Goal: Obtain resource: Obtain resource

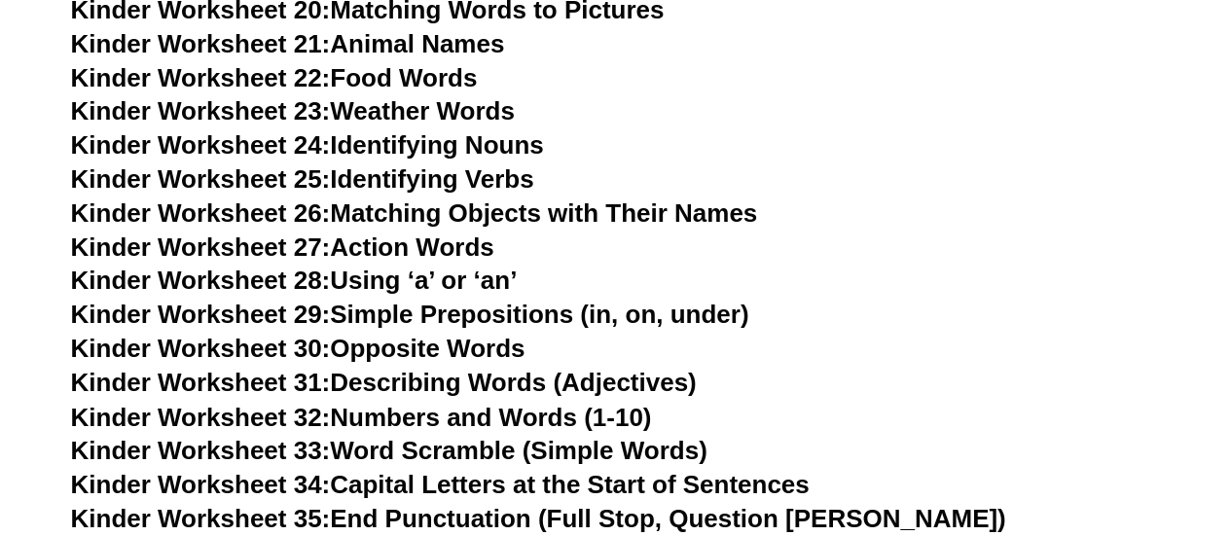
scroll to position [1433, 0]
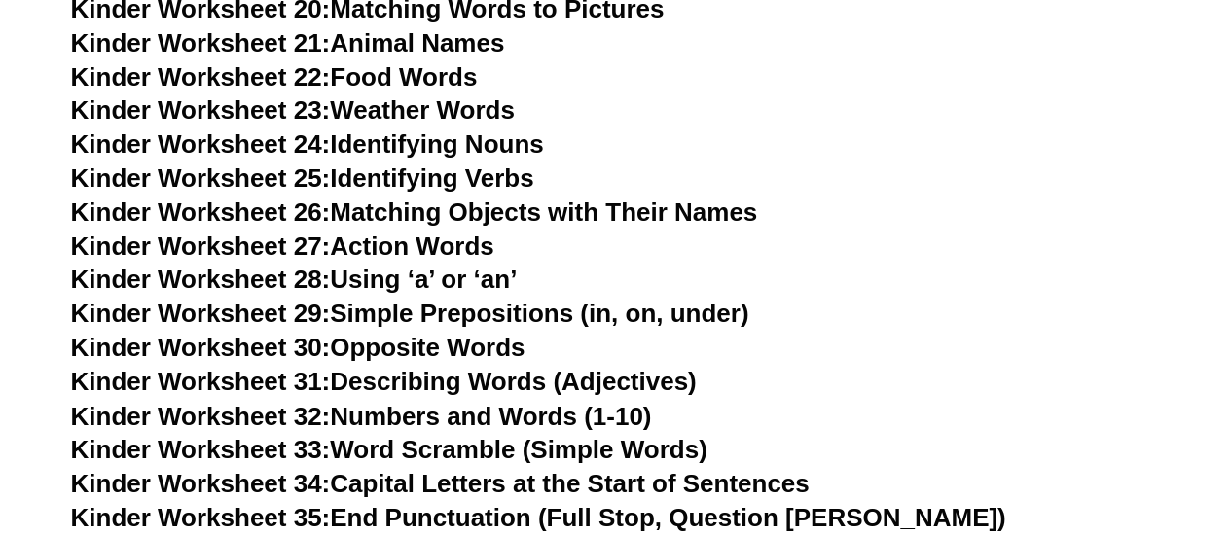
click at [230, 271] on span "Kinder Worksheet 28:" at bounding box center [201, 279] width 260 height 29
click at [426, 372] on link "Kinder Worksheet 31: Describing Words (Adjectives)" at bounding box center [384, 381] width 626 height 29
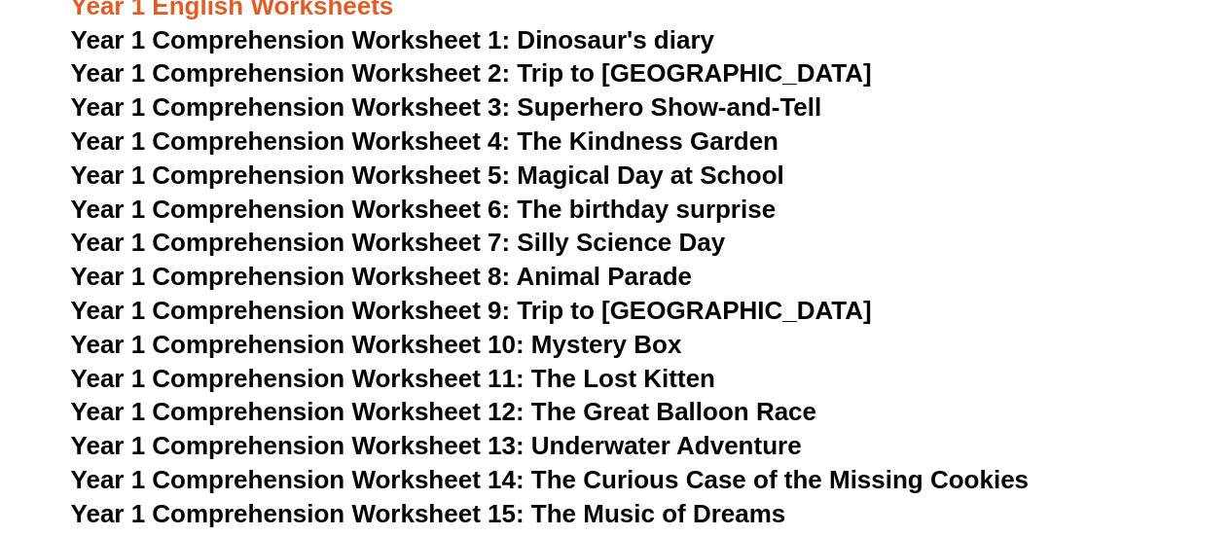
scroll to position [2471, 0]
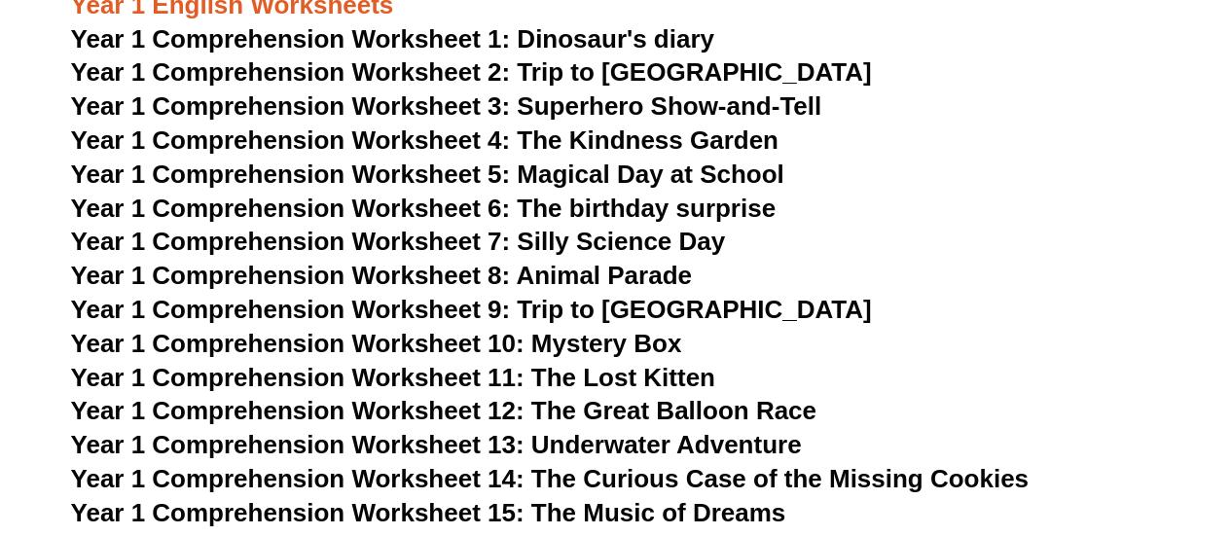
click at [640, 41] on span "Year 1 Comprehension Worksheet 1: Dinosaur's diary" at bounding box center [392, 38] width 643 height 29
click at [628, 73] on span "Year 1 Comprehension Worksheet 2: Trip to [GEOGRAPHIC_DATA]" at bounding box center [471, 71] width 801 height 29
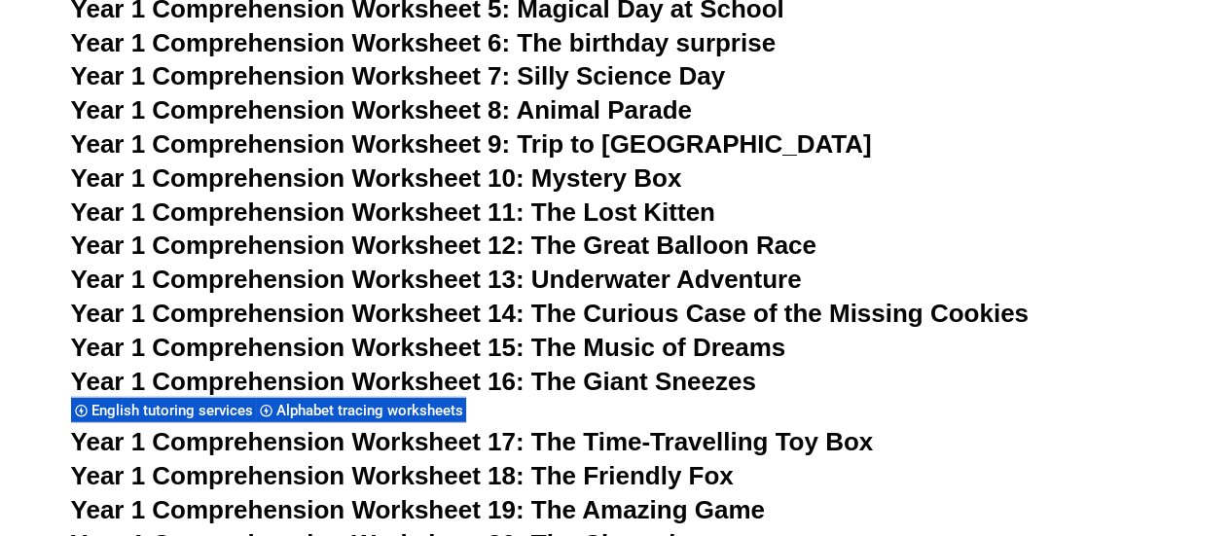
click at [570, 240] on span "Year 1 Comprehension Worksheet 12: The Great Balloon Race" at bounding box center [443, 245] width 745 height 29
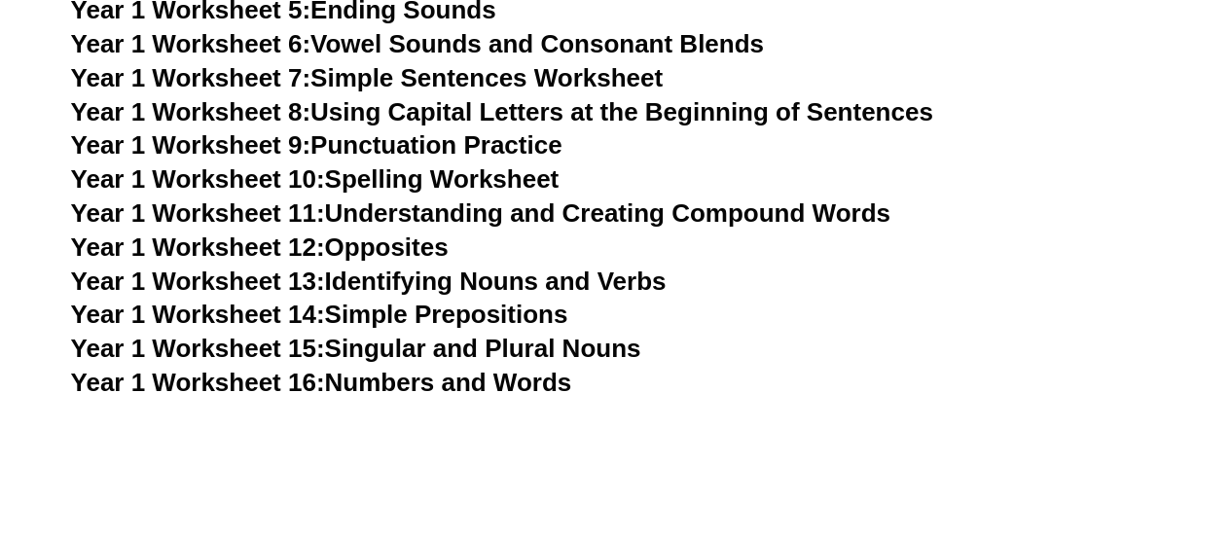
scroll to position [3881, 0]
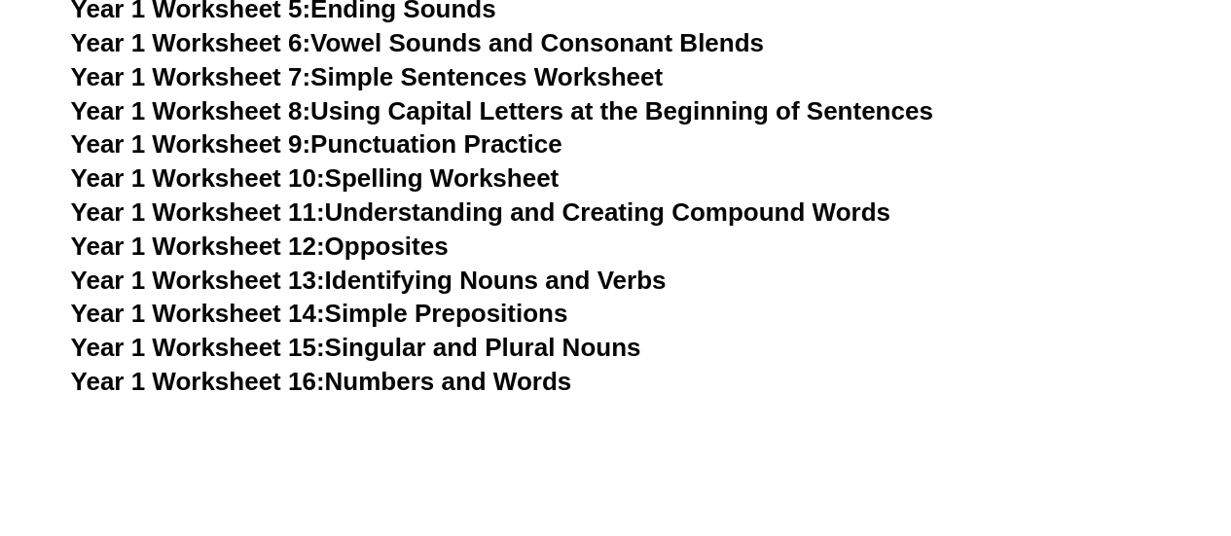
click at [608, 275] on link "Year 1 Worksheet 13: Identifying Nouns and Verbs" at bounding box center [369, 280] width 596 height 29
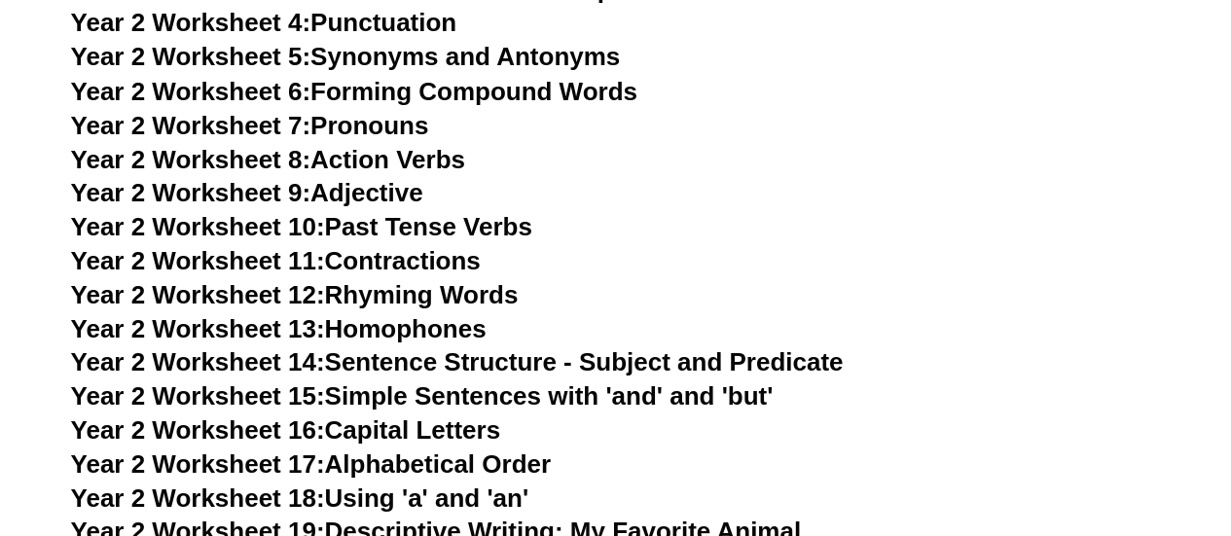
scroll to position [5470, 0]
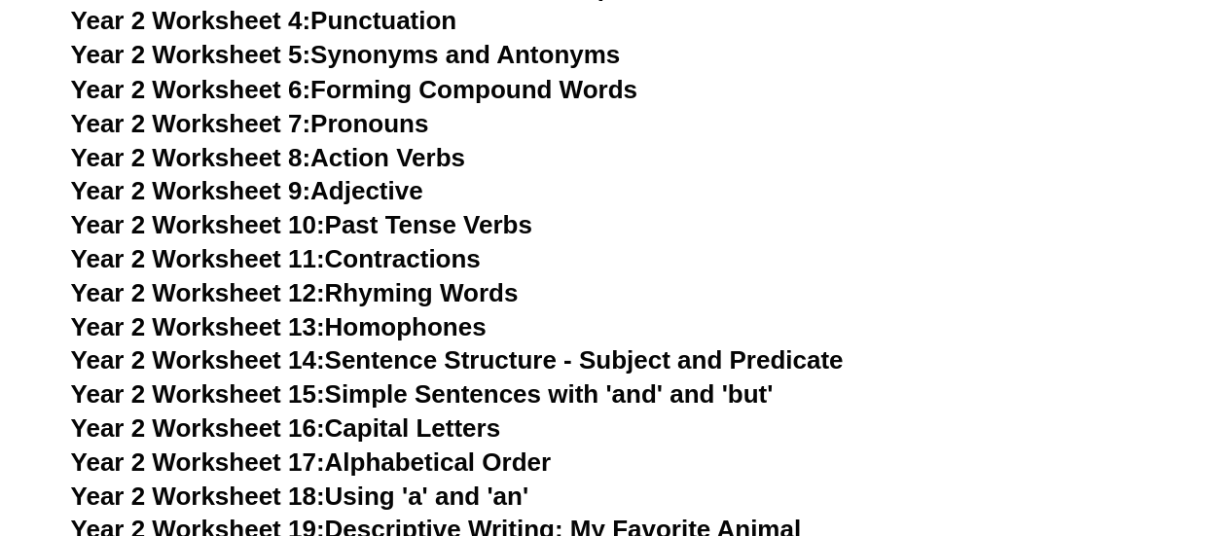
click at [373, 190] on link "Year 2 Worksheet 9: Adjective" at bounding box center [247, 189] width 352 height 29
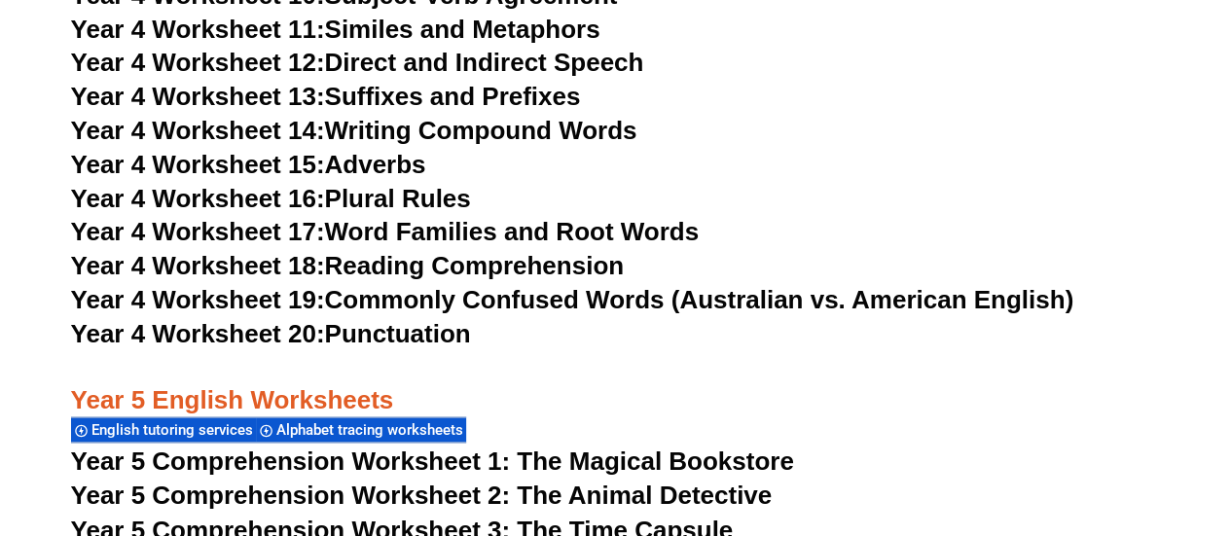
scroll to position [8703, 0]
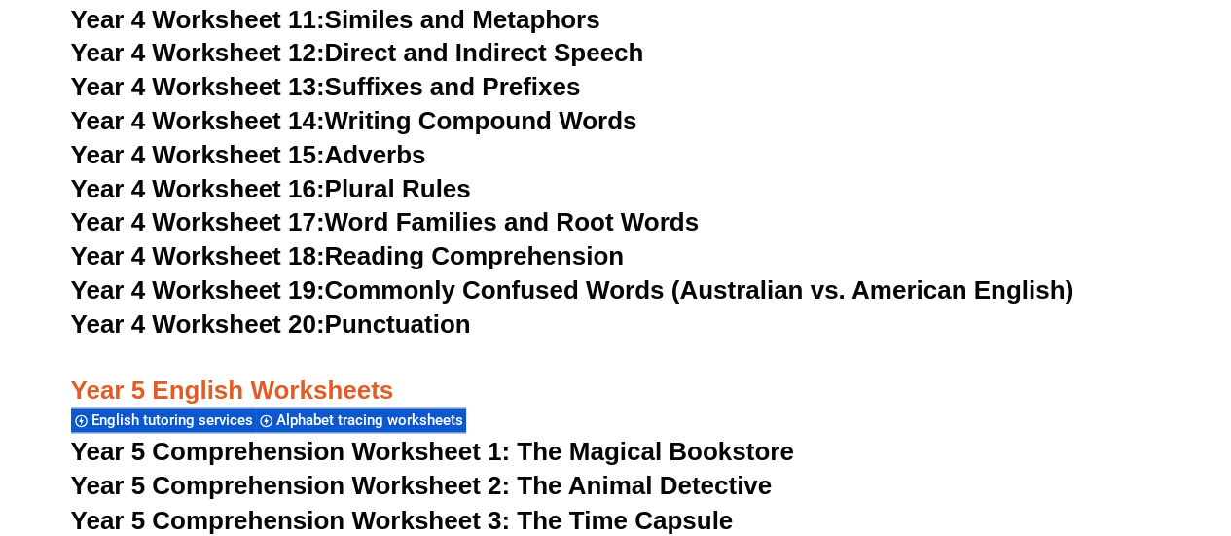
click at [351, 188] on link "Year 4 Worksheet 16: Plural Rules" at bounding box center [271, 188] width 400 height 29
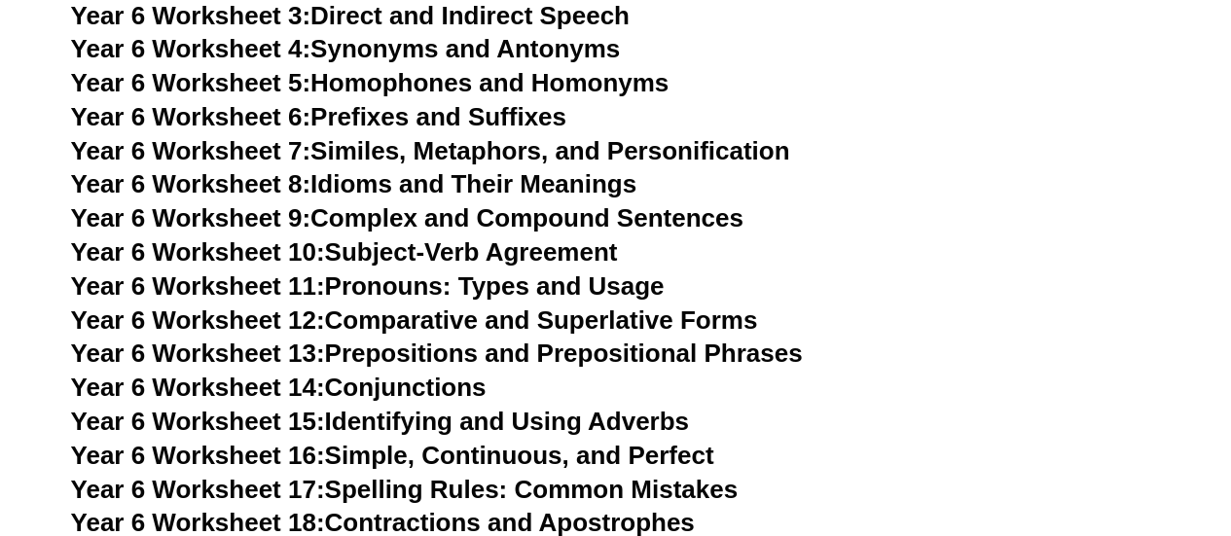
scroll to position [11230, 0]
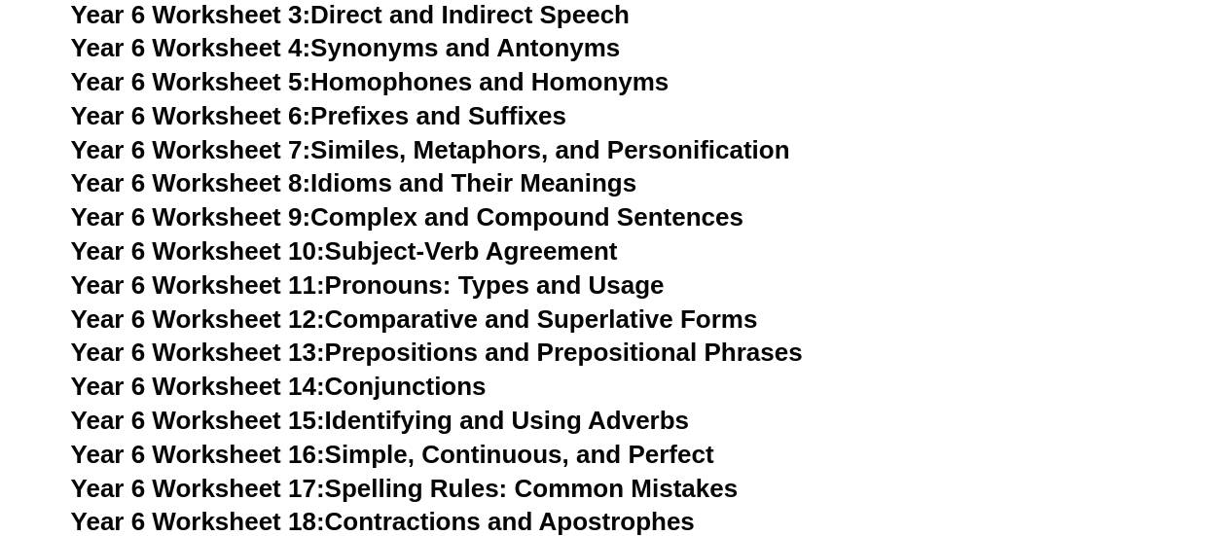
click at [463, 338] on link "Year 6 Worksheet 13: Prepositions and Prepositional Phrases" at bounding box center [437, 352] width 732 height 29
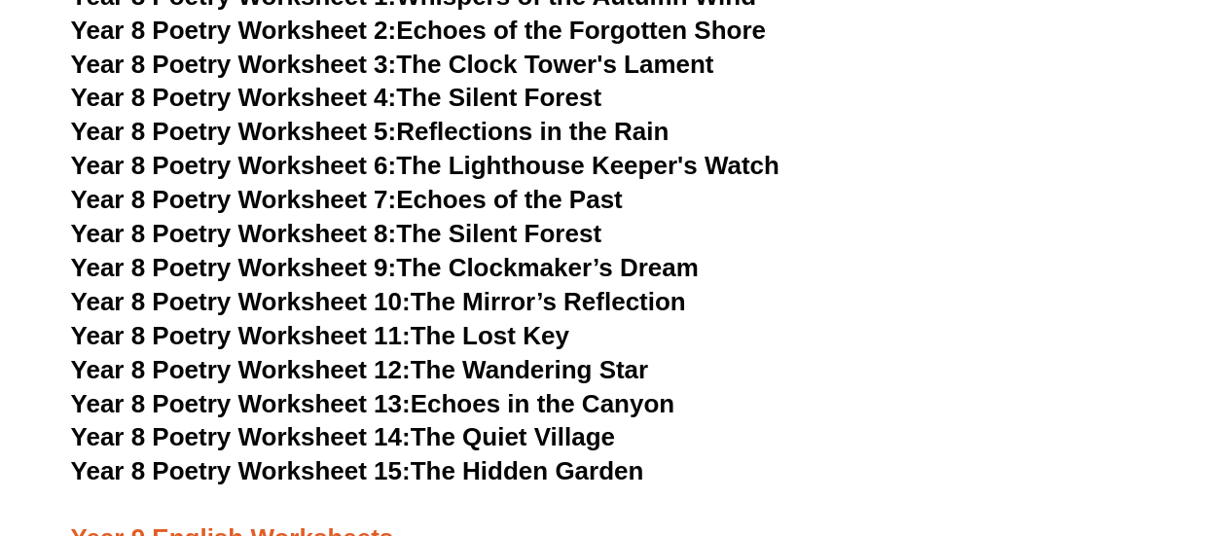
scroll to position [12537, 0]
